Goal: Task Accomplishment & Management: Use online tool/utility

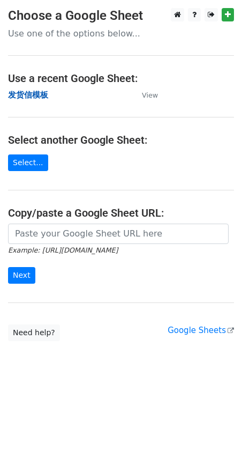
click at [39, 97] on strong "发货信模板" at bounding box center [28, 95] width 40 height 10
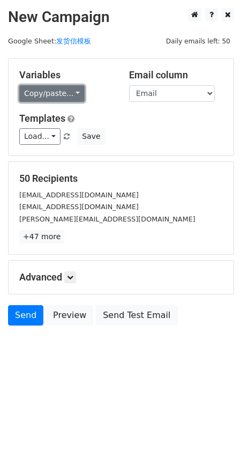
click at [64, 94] on link "Copy/paste..." at bounding box center [51, 93] width 65 height 17
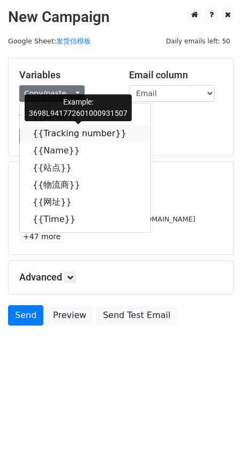
click at [65, 133] on link "{{Tracking number}}" at bounding box center [85, 133] width 131 height 17
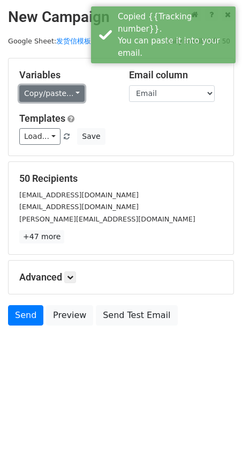
click at [56, 95] on link "Copy/paste..." at bounding box center [51, 93] width 65 height 17
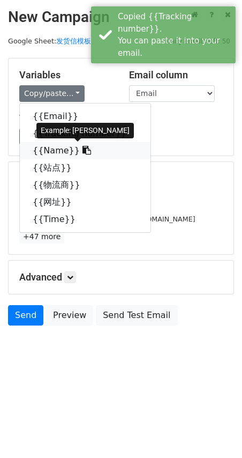
click at [61, 145] on link "{{Name}}" at bounding box center [85, 150] width 131 height 17
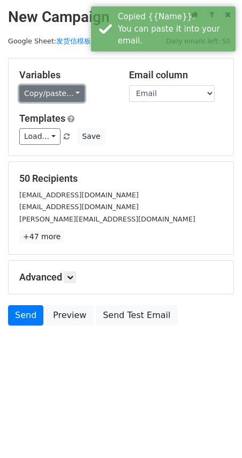
click at [47, 94] on link "Copy/paste..." at bounding box center [51, 93] width 65 height 17
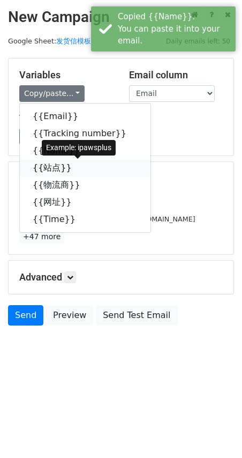
drag, startPoint x: 57, startPoint y: 164, endPoint x: 1, endPoint y: 171, distance: 56.2
click at [55, 164] on link "{{站点}}" at bounding box center [85, 167] width 131 height 17
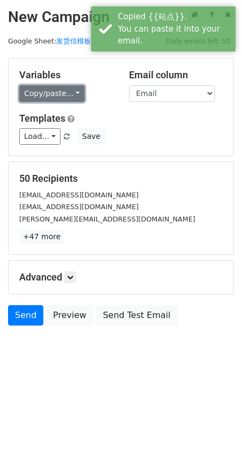
click at [31, 93] on link "Copy/paste..." at bounding box center [51, 93] width 65 height 17
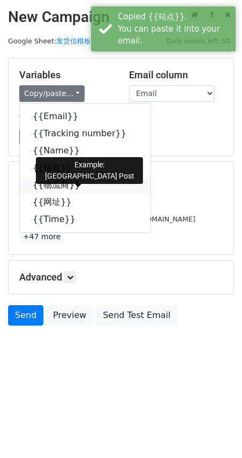
drag, startPoint x: 51, startPoint y: 186, endPoint x: 1, endPoint y: 196, distance: 51.9
click at [51, 185] on link "{{物流商}}" at bounding box center [85, 184] width 131 height 17
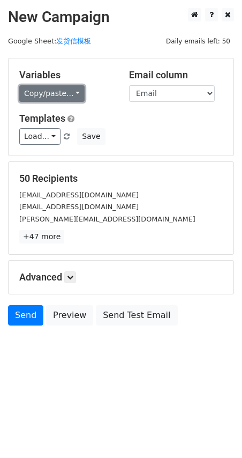
click at [46, 92] on link "Copy/paste..." at bounding box center [51, 93] width 65 height 17
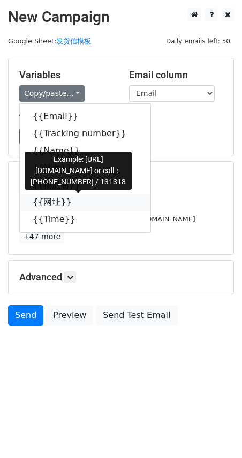
drag, startPoint x: 50, startPoint y: 202, endPoint x: 14, endPoint y: 210, distance: 36.9
click at [50, 201] on link "{{网址}}" at bounding box center [85, 201] width 131 height 17
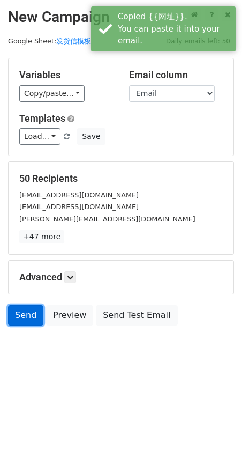
click at [25, 310] on link "Send" at bounding box center [25, 315] width 35 height 20
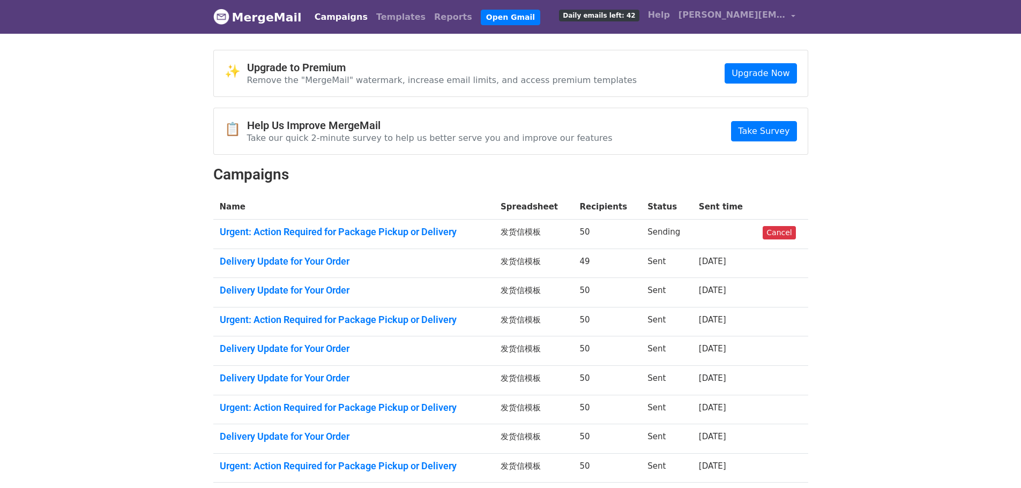
drag, startPoint x: 0, startPoint y: 396, endPoint x: 4, endPoint y: 385, distance: 11.4
click at [3, 387] on body "MergeMail Campaigns Templates Reports Open Gmail Daily emails left: 42 Help eve…" at bounding box center [510, 291] width 1021 height 583
click at [390, 233] on link "Urgent: Action Required for Package Pickup or Delivery" at bounding box center [354, 232] width 268 height 12
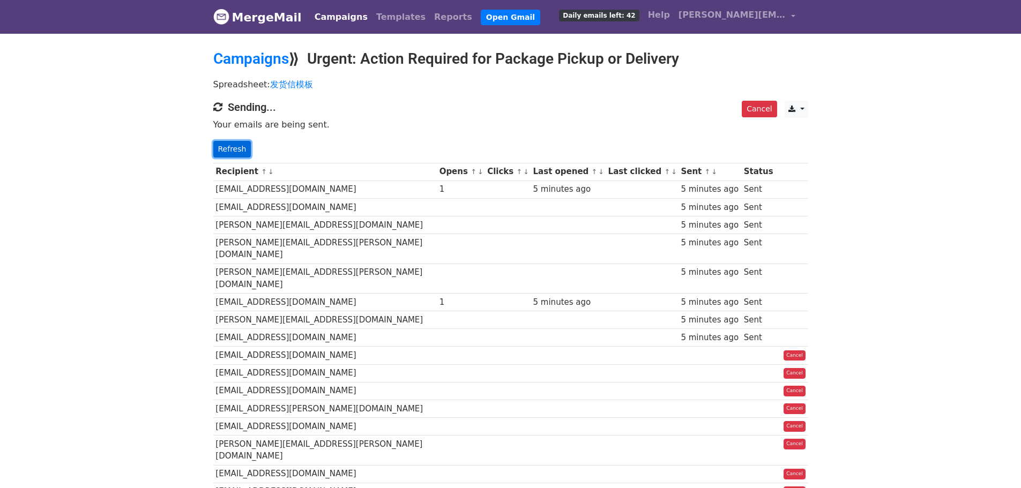
click at [227, 147] on link "Refresh" at bounding box center [232, 149] width 38 height 17
click at [757, 110] on link "Cancel" at bounding box center [759, 109] width 35 height 17
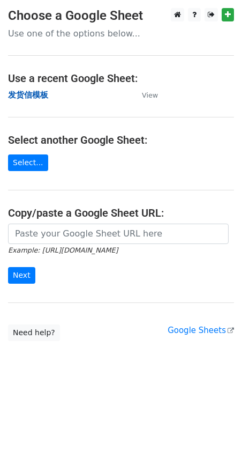
click at [40, 98] on strong "发货信模板" at bounding box center [28, 95] width 40 height 10
click at [41, 99] on strong "发货信模板" at bounding box center [28, 95] width 40 height 10
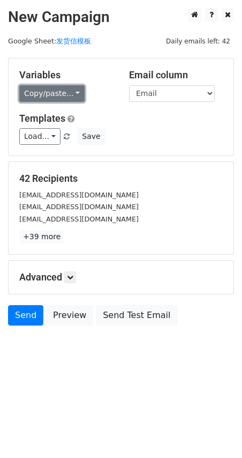
click at [47, 96] on link "Copy/paste..." at bounding box center [51, 93] width 65 height 17
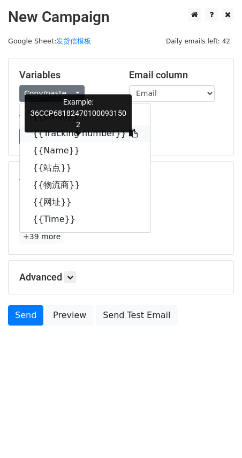
click at [56, 133] on link "{{Tracking number}}" at bounding box center [85, 133] width 131 height 17
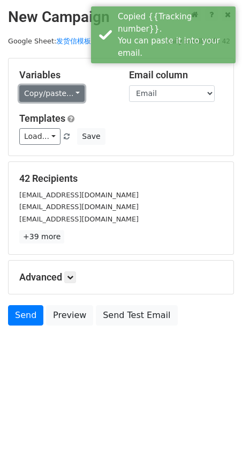
click at [43, 89] on link "Copy/paste..." at bounding box center [51, 93] width 65 height 17
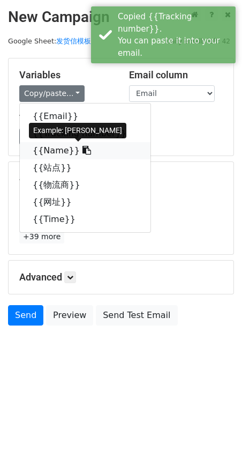
drag, startPoint x: 55, startPoint y: 151, endPoint x: 47, endPoint y: 150, distance: 7.6
click at [54, 151] on link "{{Name}}" at bounding box center [85, 150] width 131 height 17
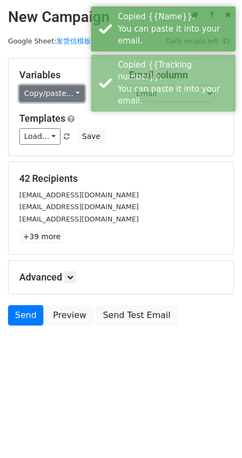
click at [36, 92] on link "Copy/paste..." at bounding box center [51, 93] width 65 height 17
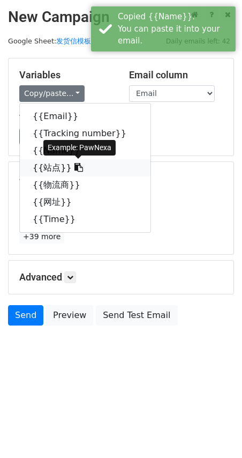
click at [43, 166] on link "{{站点}}" at bounding box center [85, 167] width 131 height 17
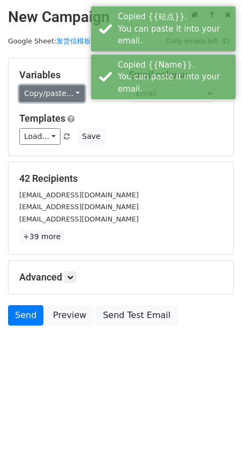
click at [29, 94] on link "Copy/paste..." at bounding box center [51, 93] width 65 height 17
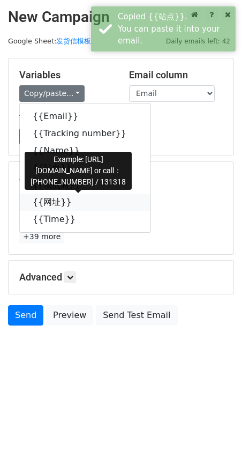
drag, startPoint x: 48, startPoint y: 206, endPoint x: 1, endPoint y: 215, distance: 48.0
click at [48, 205] on link "{{网址}}" at bounding box center [85, 201] width 131 height 17
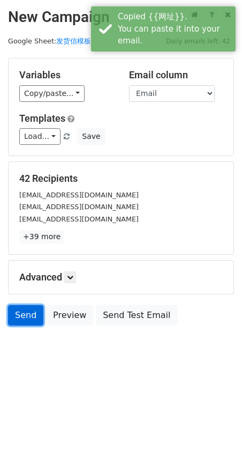
click at [19, 315] on link "Send" at bounding box center [25, 315] width 35 height 20
